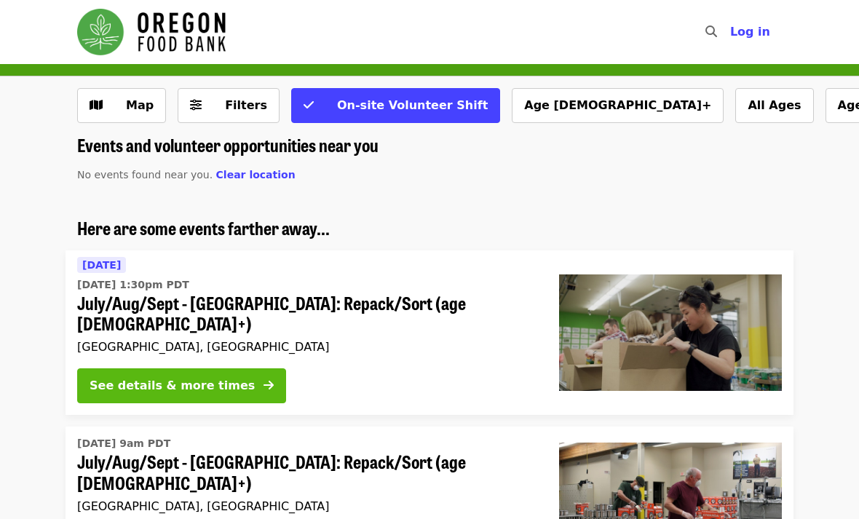
click at [234, 376] on button "See details & more times" at bounding box center [181, 385] width 209 height 35
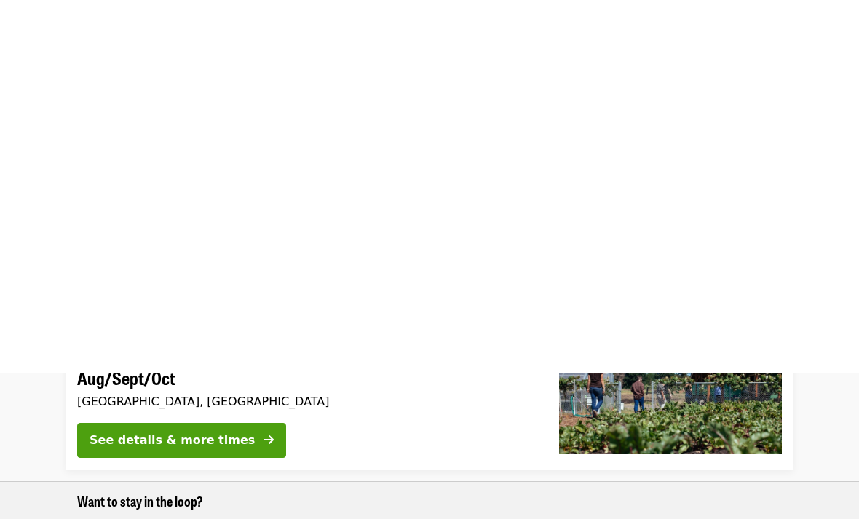
scroll to position [154, 0]
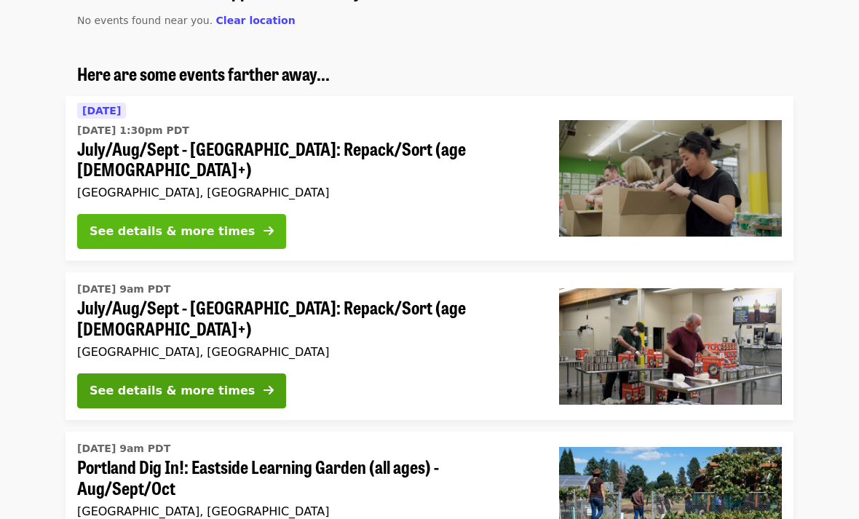
click at [181, 214] on button "See details & more times" at bounding box center [181, 231] width 209 height 35
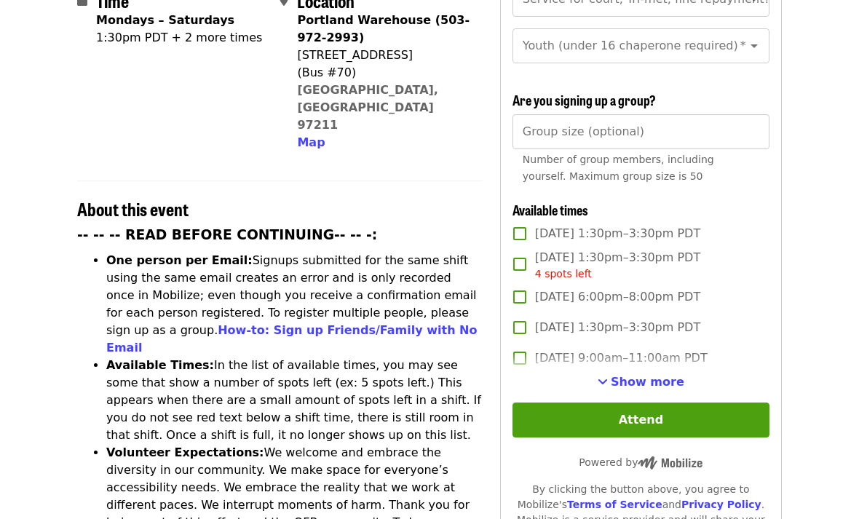
scroll to position [441, 0]
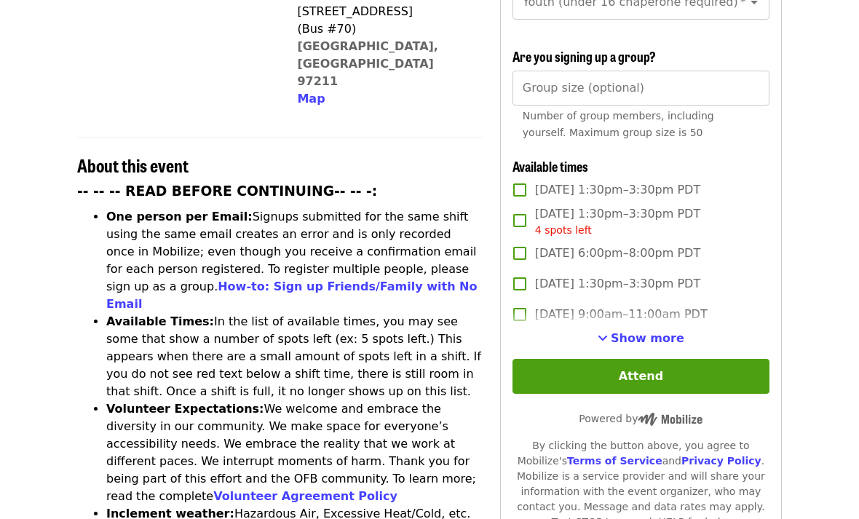
click at [539, 181] on span "[DATE] 1:30pm–3:30pm PDT" at bounding box center [617, 189] width 165 height 17
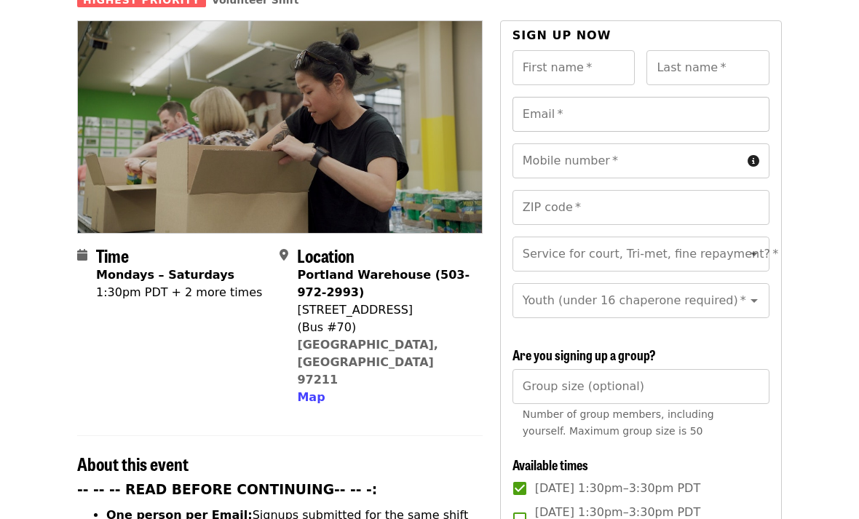
scroll to position [110, 0]
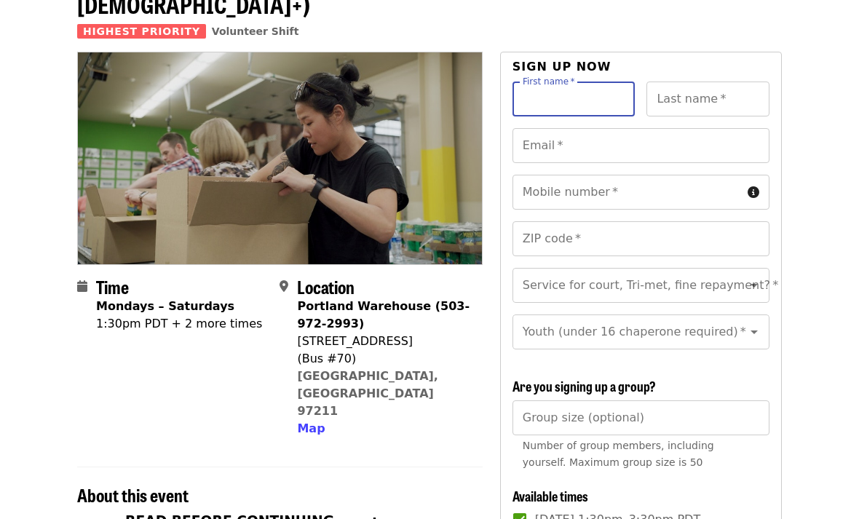
click at [569, 82] on input "First name   *" at bounding box center [574, 99] width 123 height 35
type input "****"
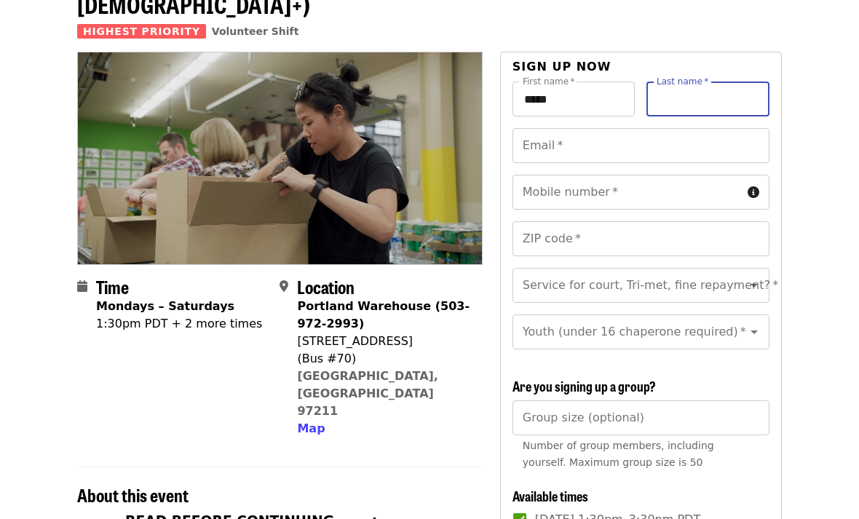
click at [697, 82] on div "Last name   * Last name *" at bounding box center [708, 99] width 123 height 35
click at [698, 82] on input "Last name   *" at bounding box center [708, 99] width 123 height 35
type input "*****"
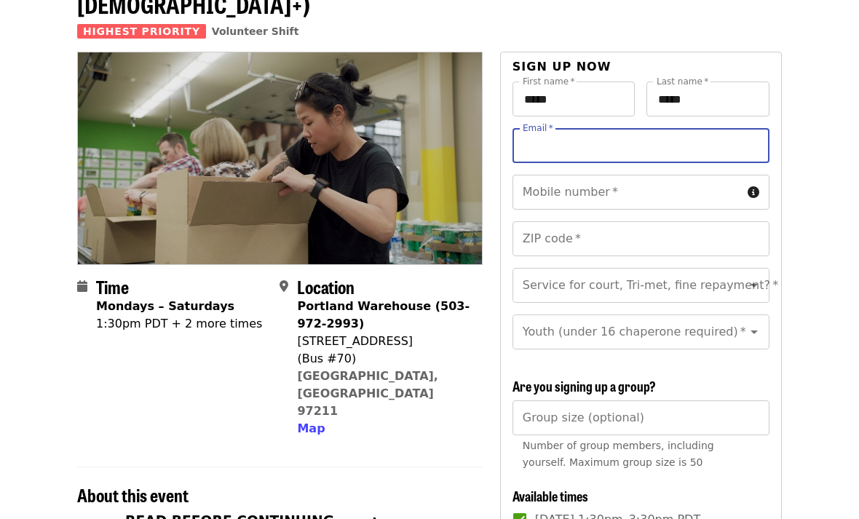
click at [677, 128] on input "Email   *" at bounding box center [641, 145] width 257 height 35
click at [656, 128] on input "Email   *" at bounding box center [641, 145] width 257 height 35
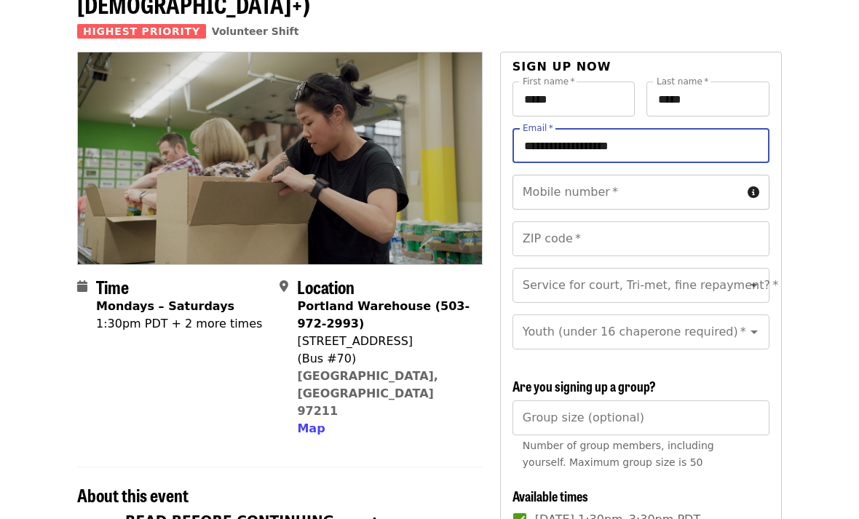
type input "**********"
click at [608, 175] on input "Mobile number   *" at bounding box center [627, 192] width 229 height 35
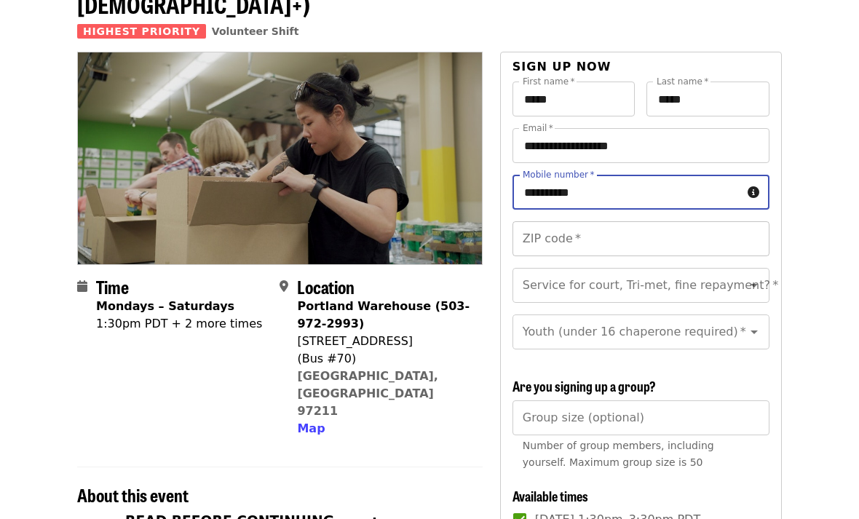
type input "**********"
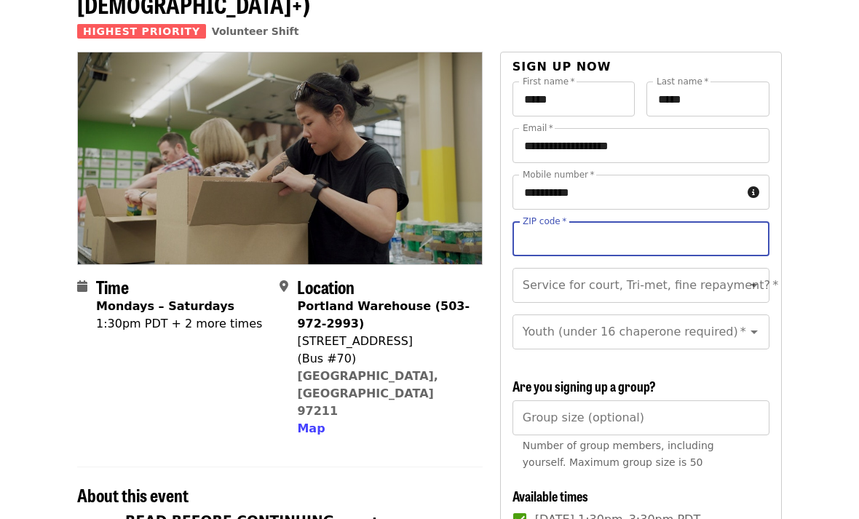
click at [596, 221] on input "ZIP code   *" at bounding box center [641, 238] width 257 height 35
type input "*****"
click at [585, 272] on input "Service for court, Tri-met, fine repayment?   *" at bounding box center [623, 286] width 198 height 28
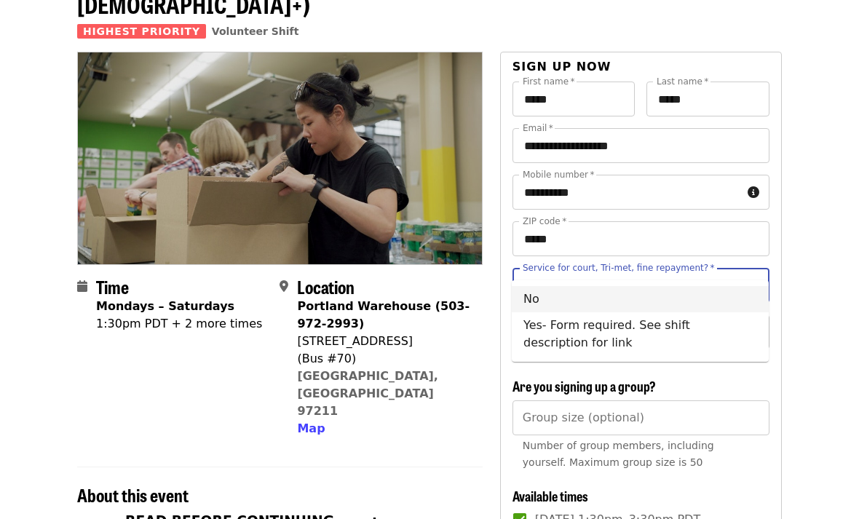
click at [591, 299] on li "No" at bounding box center [640, 299] width 257 height 26
type input "**"
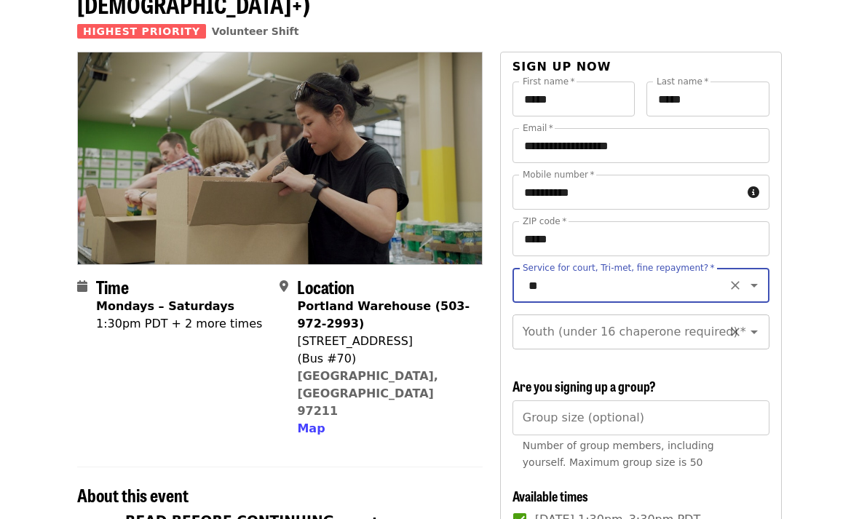
click at [591, 315] on div "Youth (under 16 chaperone required)   * Youth (under 16 chaperone required) *" at bounding box center [641, 332] width 257 height 35
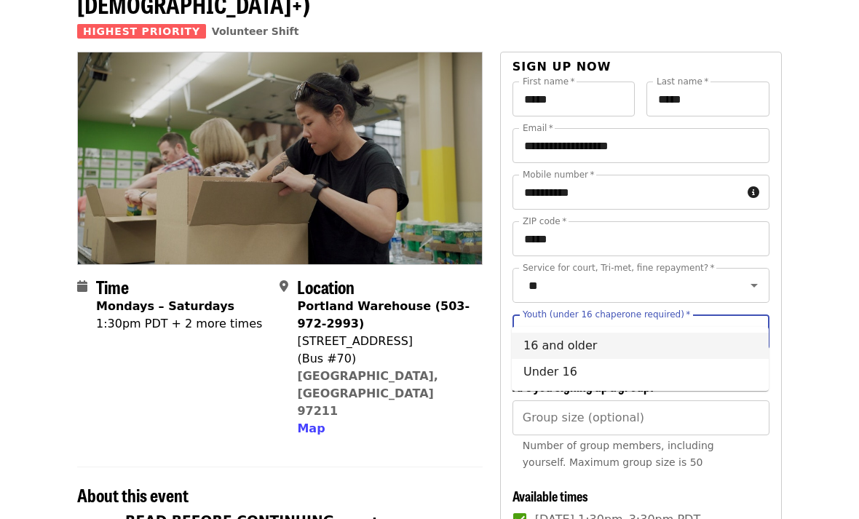
click at [567, 351] on li "16 and older" at bounding box center [640, 346] width 257 height 26
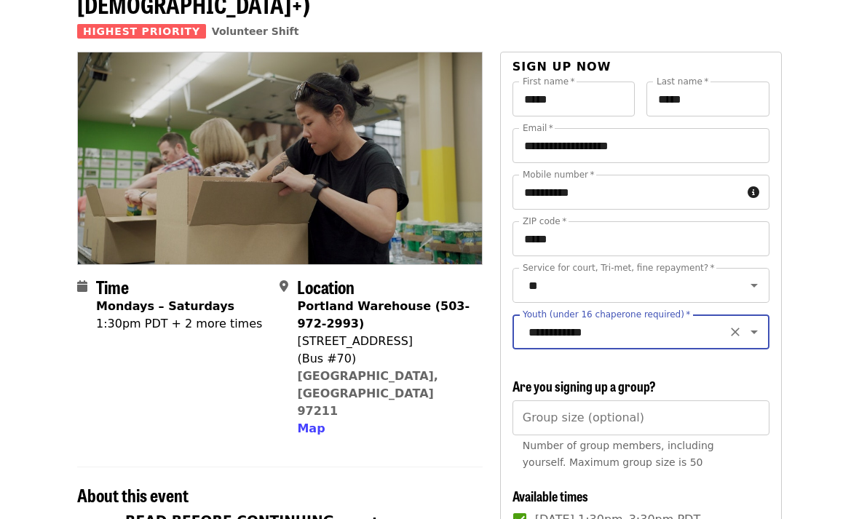
type input "**********"
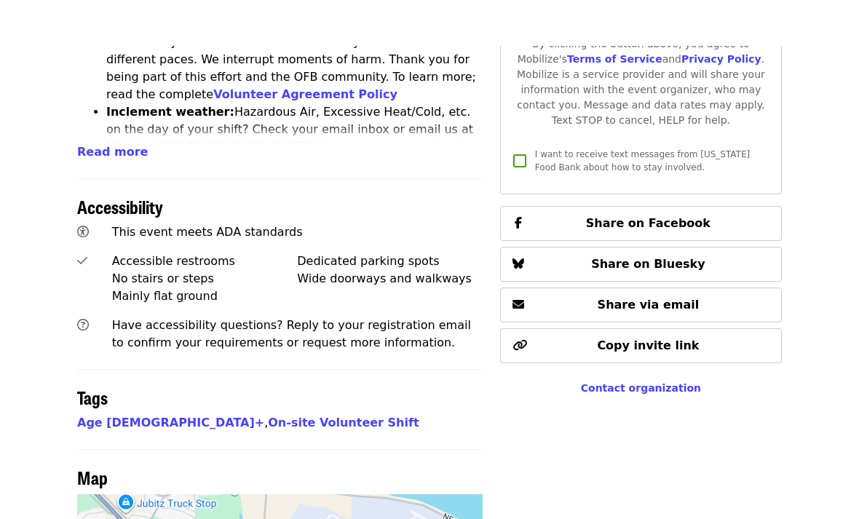
scroll to position [841, 0]
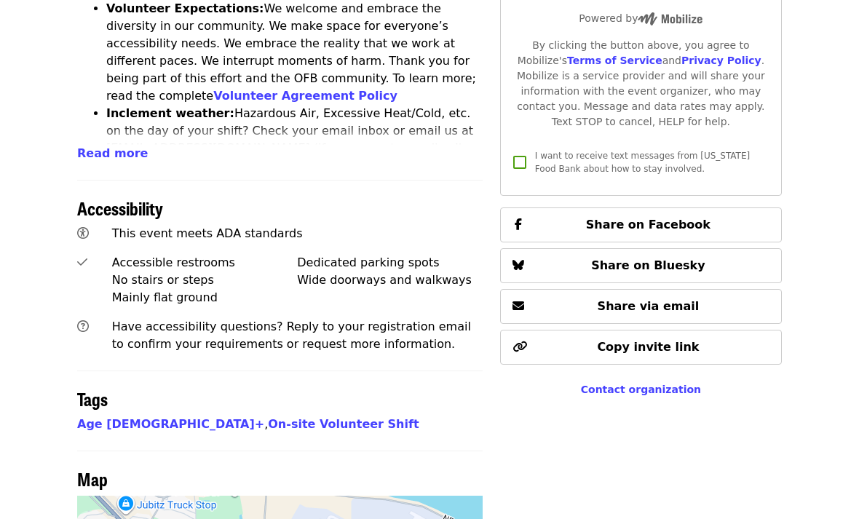
click at [578, 151] on span "I want to receive text messages from [US_STATE] Food Bank about how to stay inv…" at bounding box center [642, 162] width 215 height 23
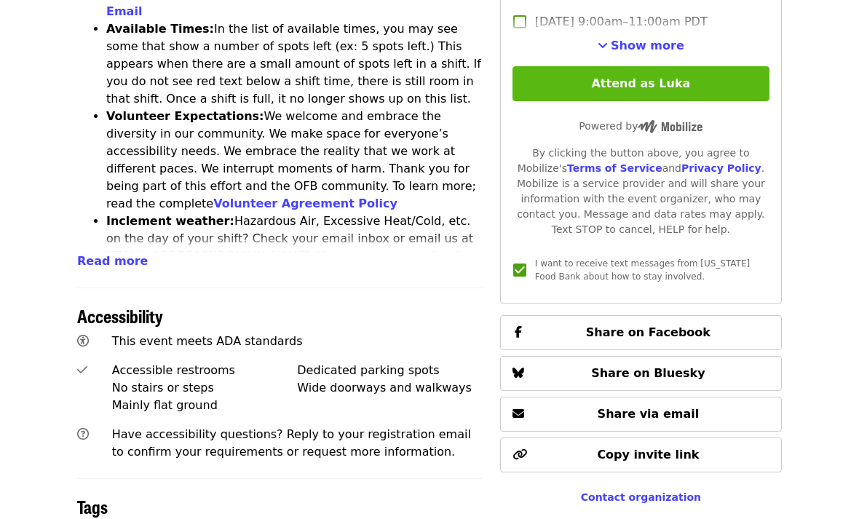
click at [553, 67] on button "Attend as Luka" at bounding box center [641, 84] width 257 height 35
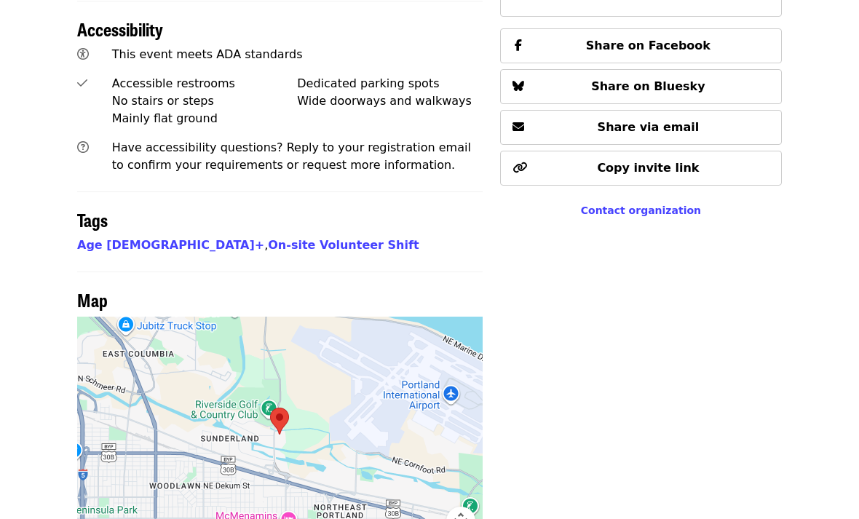
scroll to position [1019, 0]
click at [292, 411] on div at bounding box center [280, 435] width 406 height 237
click at [350, 430] on div at bounding box center [280, 435] width 406 height 237
click at [260, 410] on div at bounding box center [280, 435] width 406 height 237
click at [275, 403] on img at bounding box center [279, 422] width 31 height 39
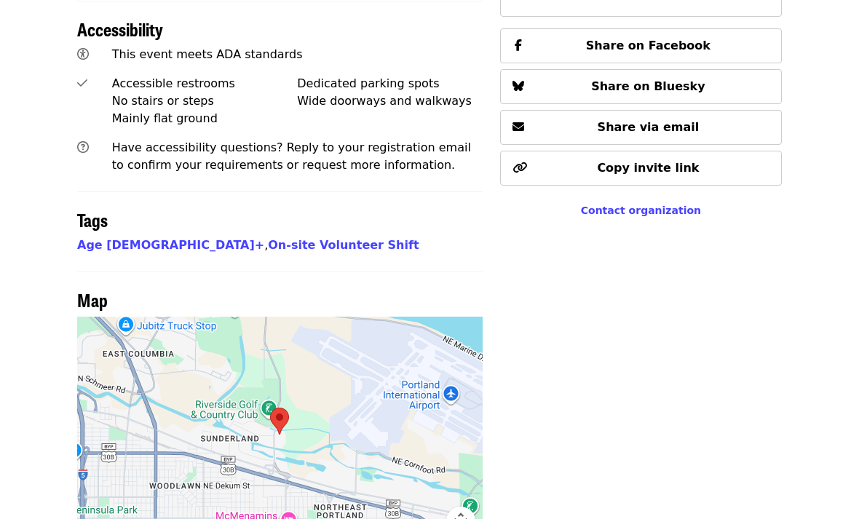
click at [275, 403] on img at bounding box center [279, 422] width 31 height 39
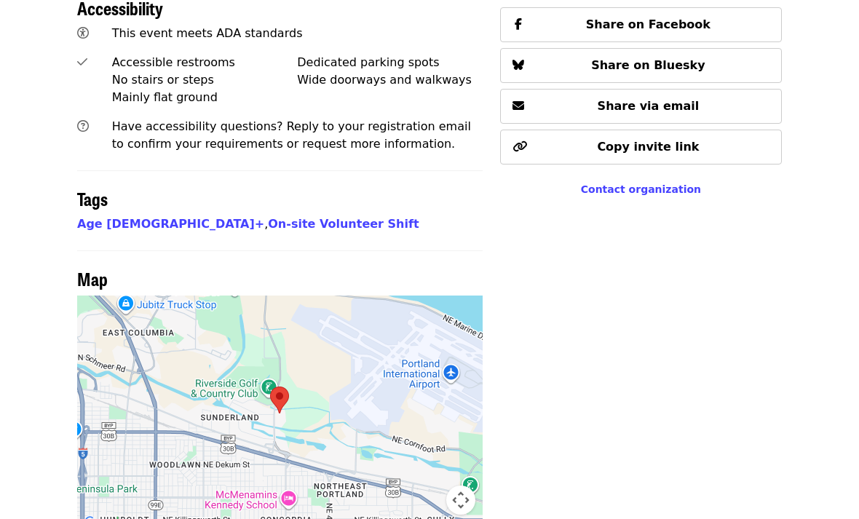
scroll to position [1165, 0]
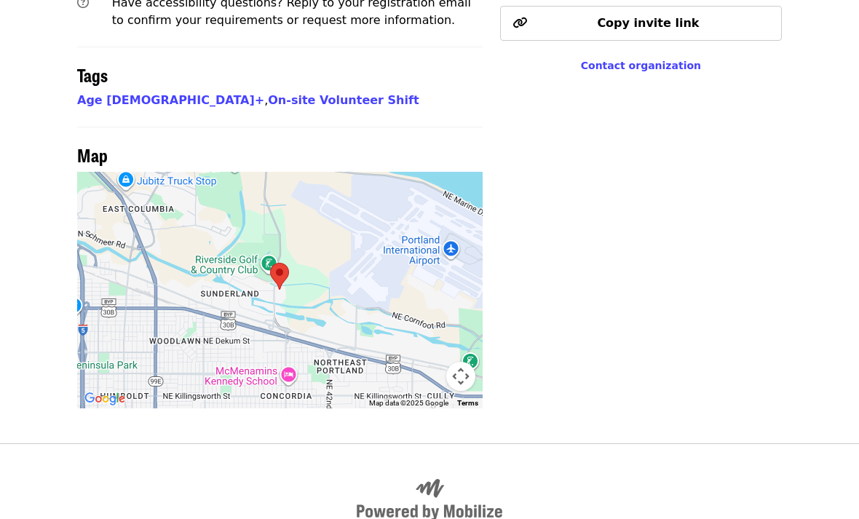
click at [258, 203] on div at bounding box center [280, 290] width 406 height 237
click at [88, 142] on span "Map" at bounding box center [92, 154] width 31 height 25
click at [93, 142] on span "Map" at bounding box center [92, 154] width 31 height 25
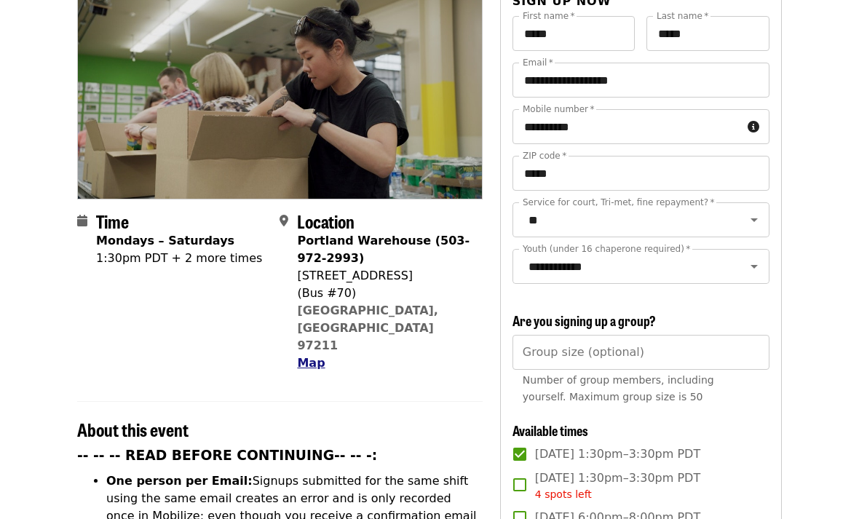
click at [307, 355] on button "Map" at bounding box center [311, 363] width 28 height 17
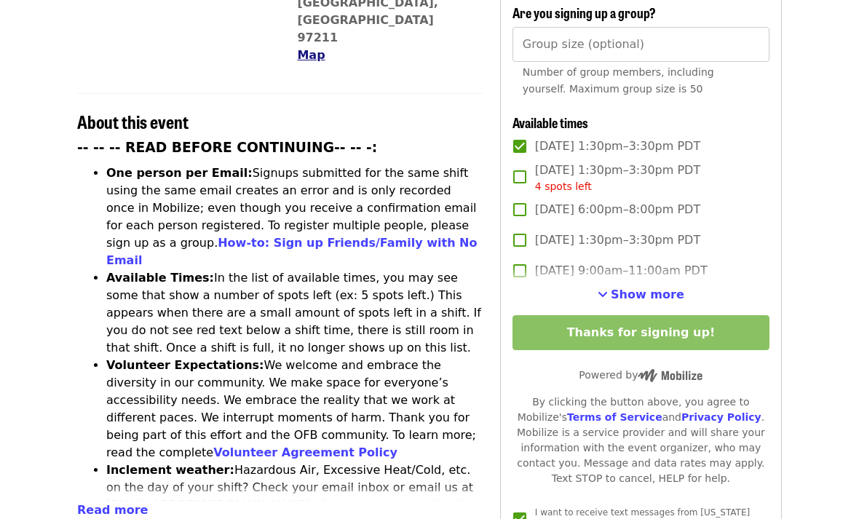
click at [308, 357] on li "Volunteer Expectations: We welcome and embrace the diversity in our community. …" at bounding box center [294, 409] width 376 height 105
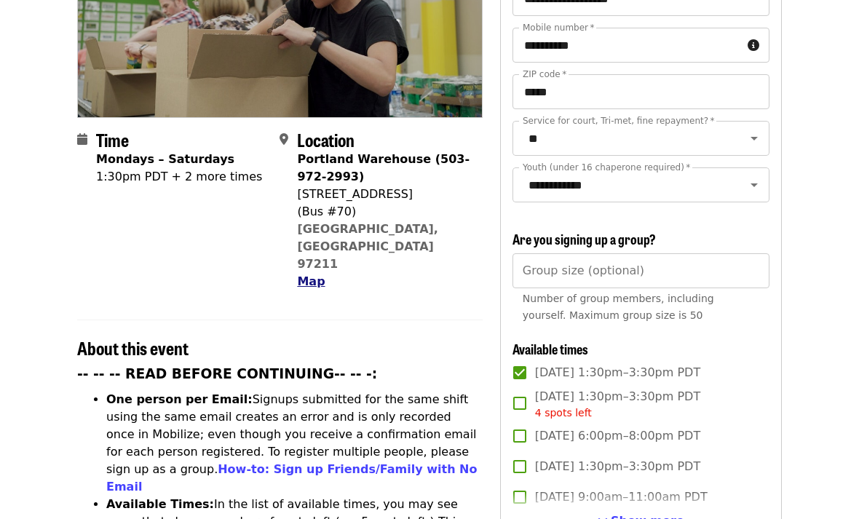
click at [303, 275] on span "Map" at bounding box center [311, 282] width 28 height 14
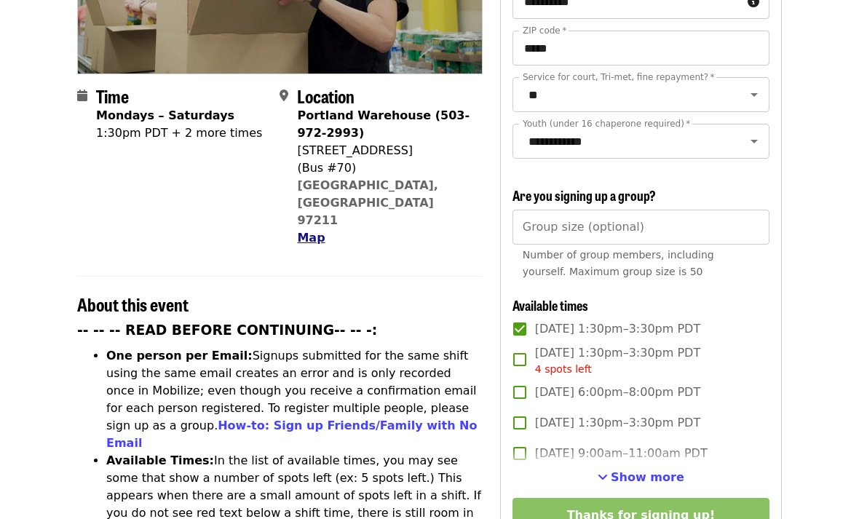
click at [304, 232] on span "Map" at bounding box center [311, 239] width 28 height 14
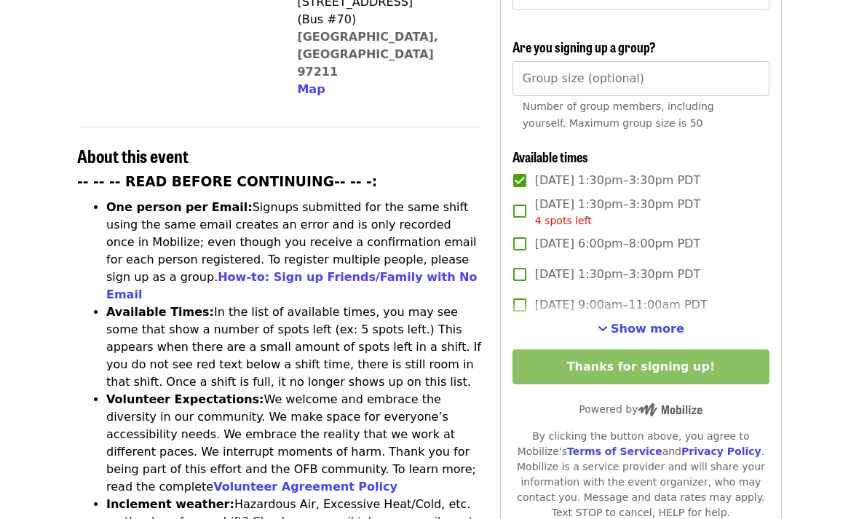
scroll to position [167, 0]
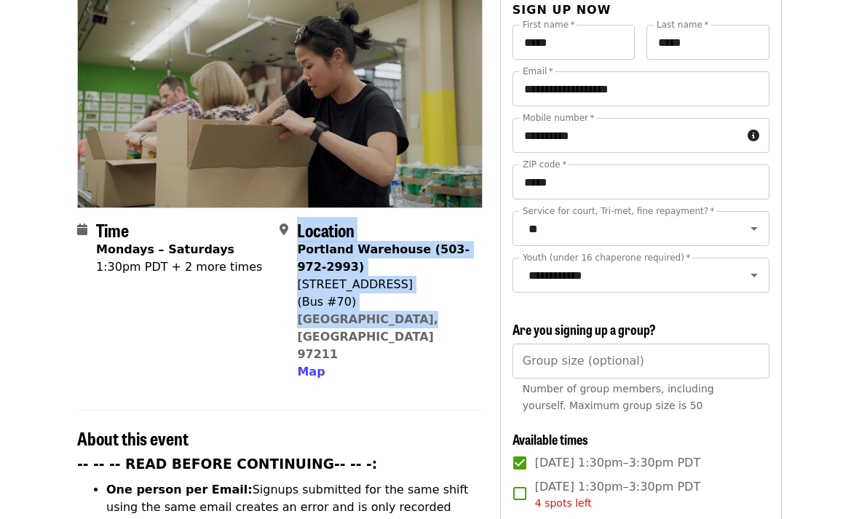
drag, startPoint x: 294, startPoint y: 224, endPoint x: 435, endPoint y: 287, distance: 154.8
click at [435, 287] on div "Location [GEOGRAPHIC_DATA] (503-972-2993) [STREET_ADDRESS] Map" at bounding box center [375, 301] width 191 height 161
copy div "Location [GEOGRAPHIC_DATA] (503-972-2993) [STREET_ADDRESS]"
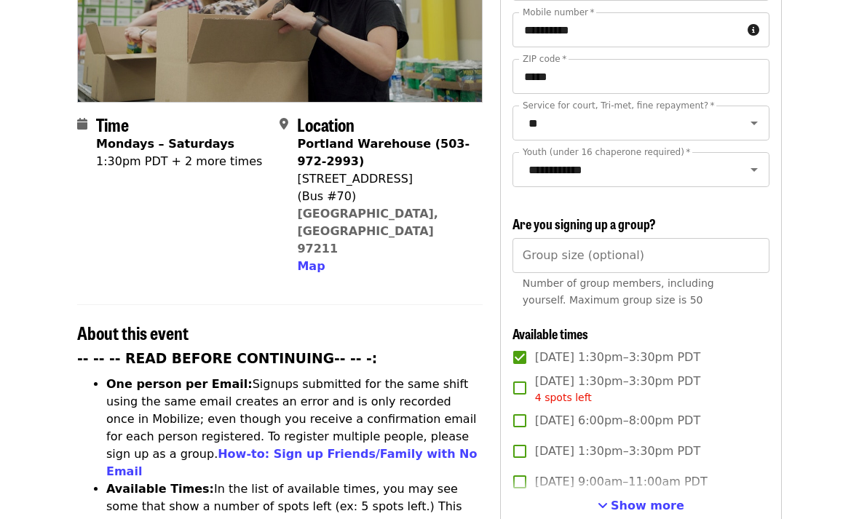
scroll to position [264, 0]
